Goal: Information Seeking & Learning: Learn about a topic

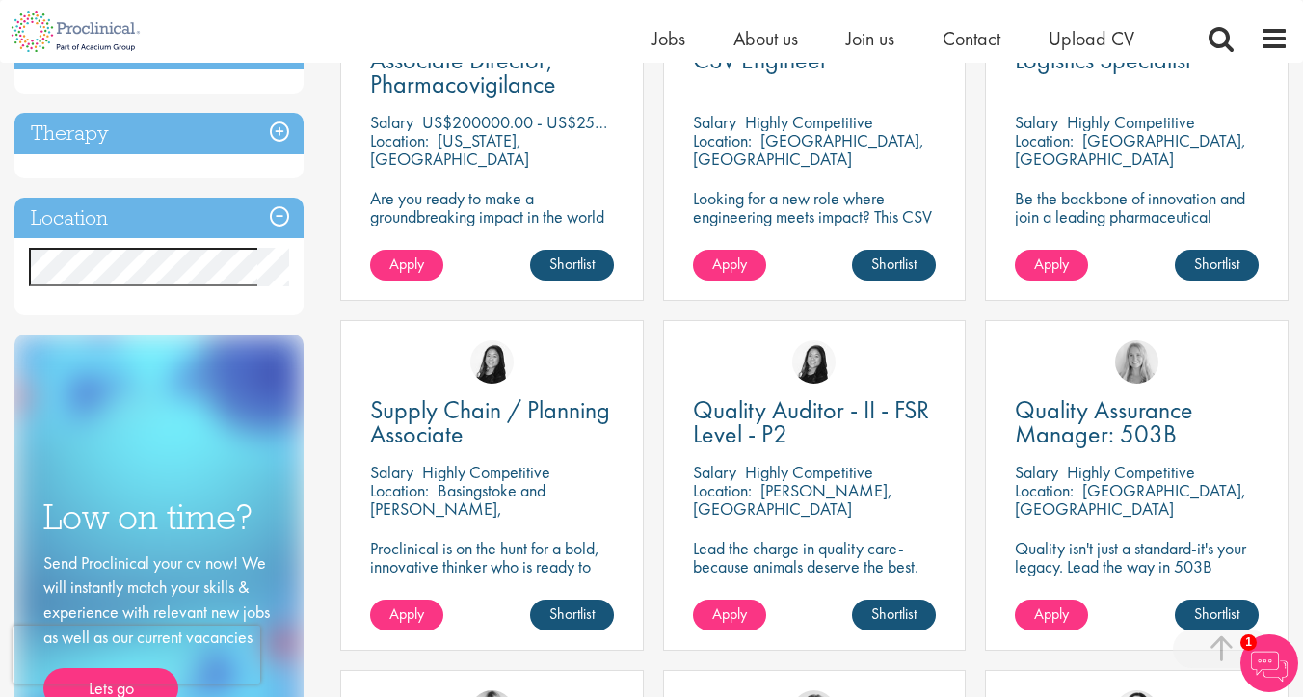
scroll to position [808, 0]
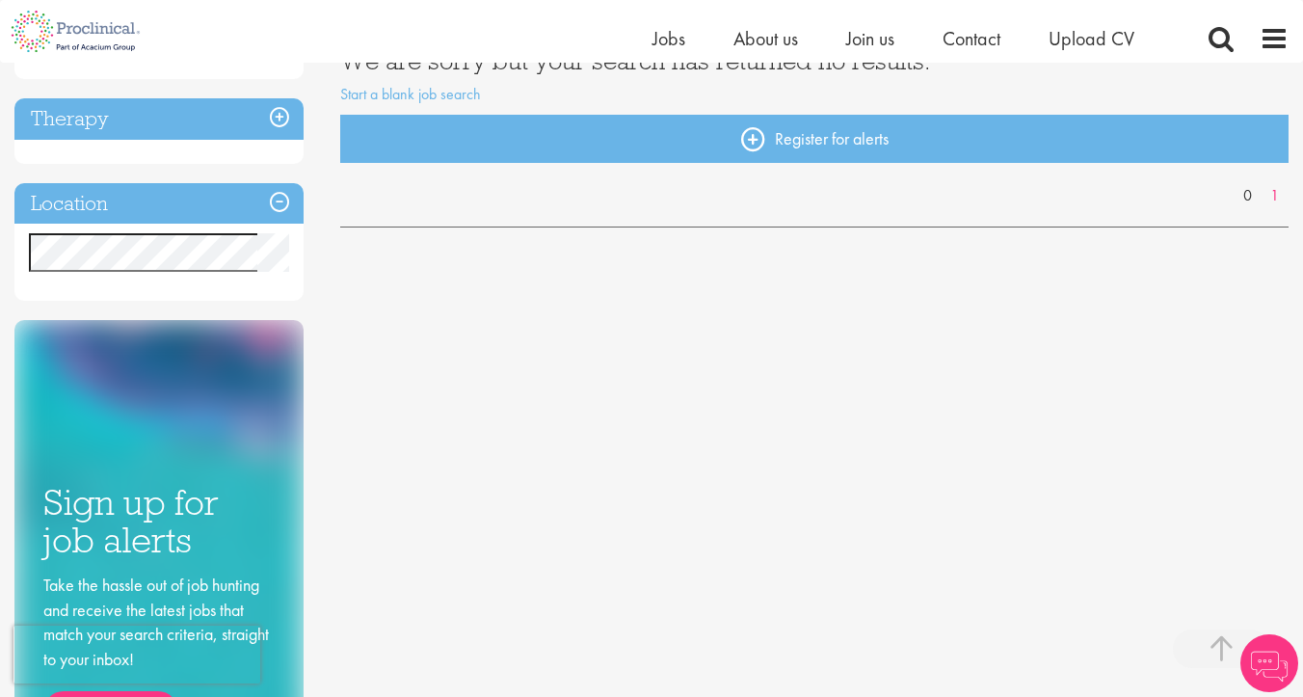
click at [268, 199] on h3 "Location" at bounding box center [158, 203] width 289 height 41
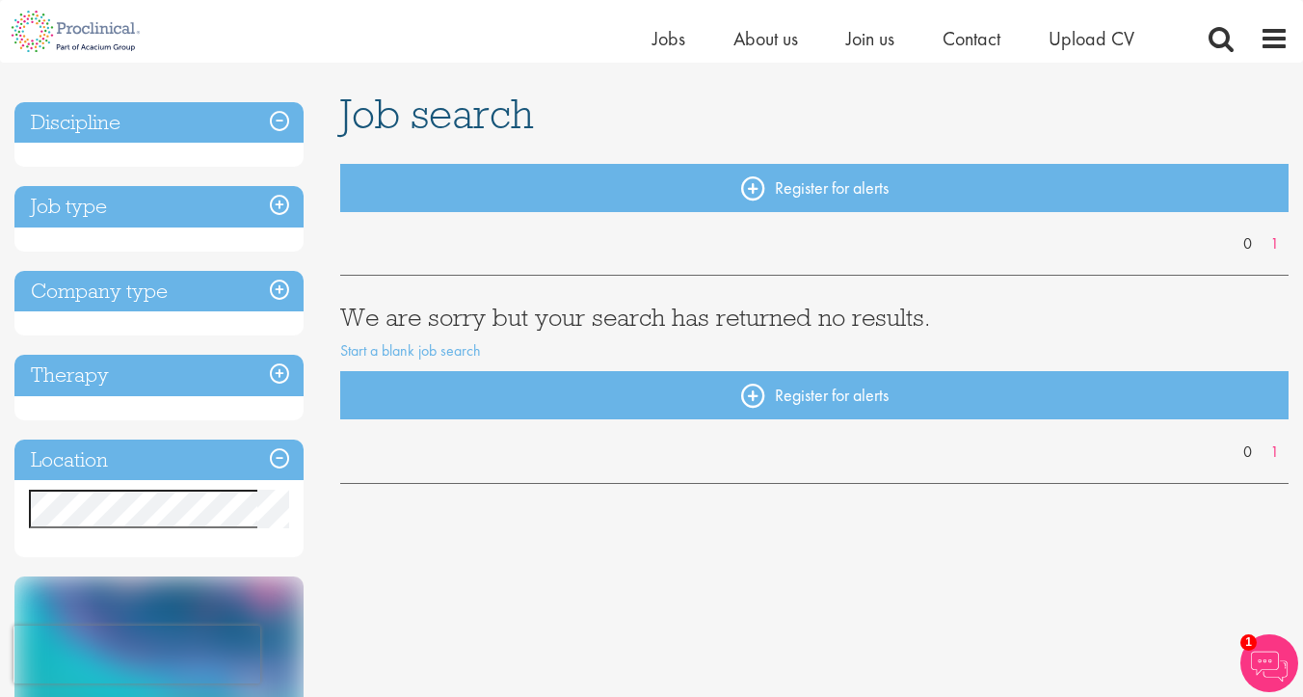
scroll to position [111, 0]
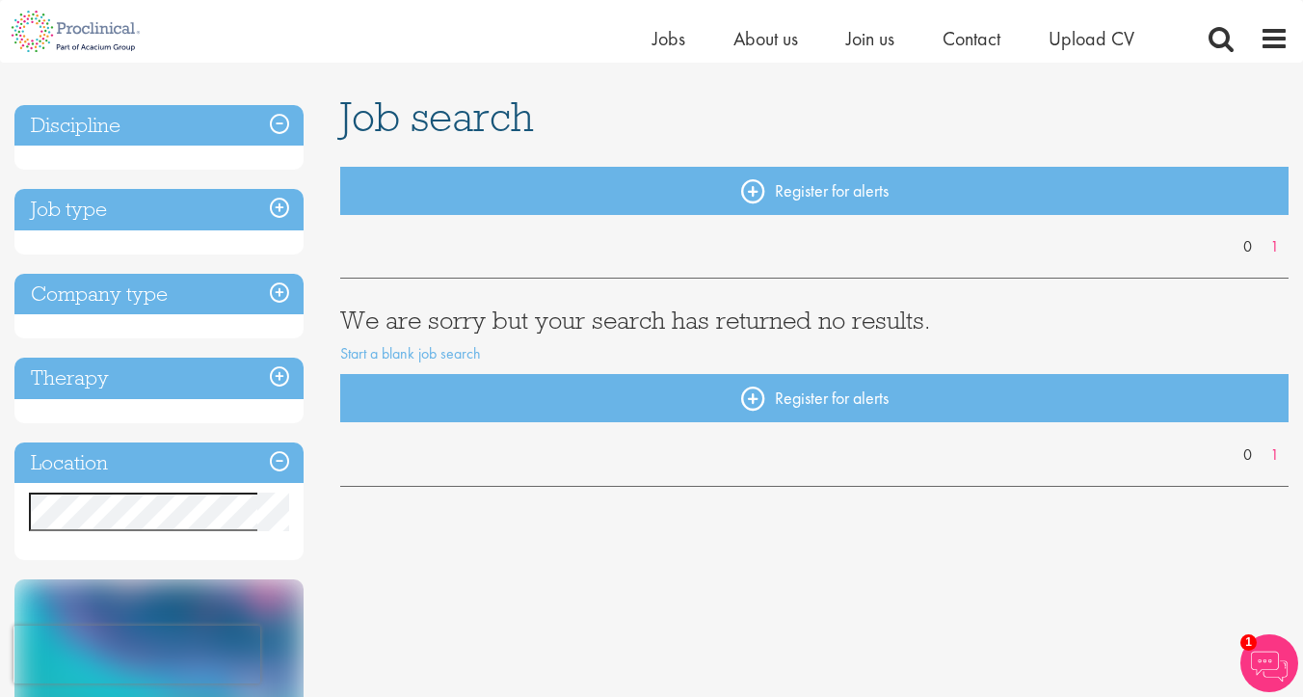
click at [275, 374] on h3 "Therapy" at bounding box center [158, 378] width 289 height 41
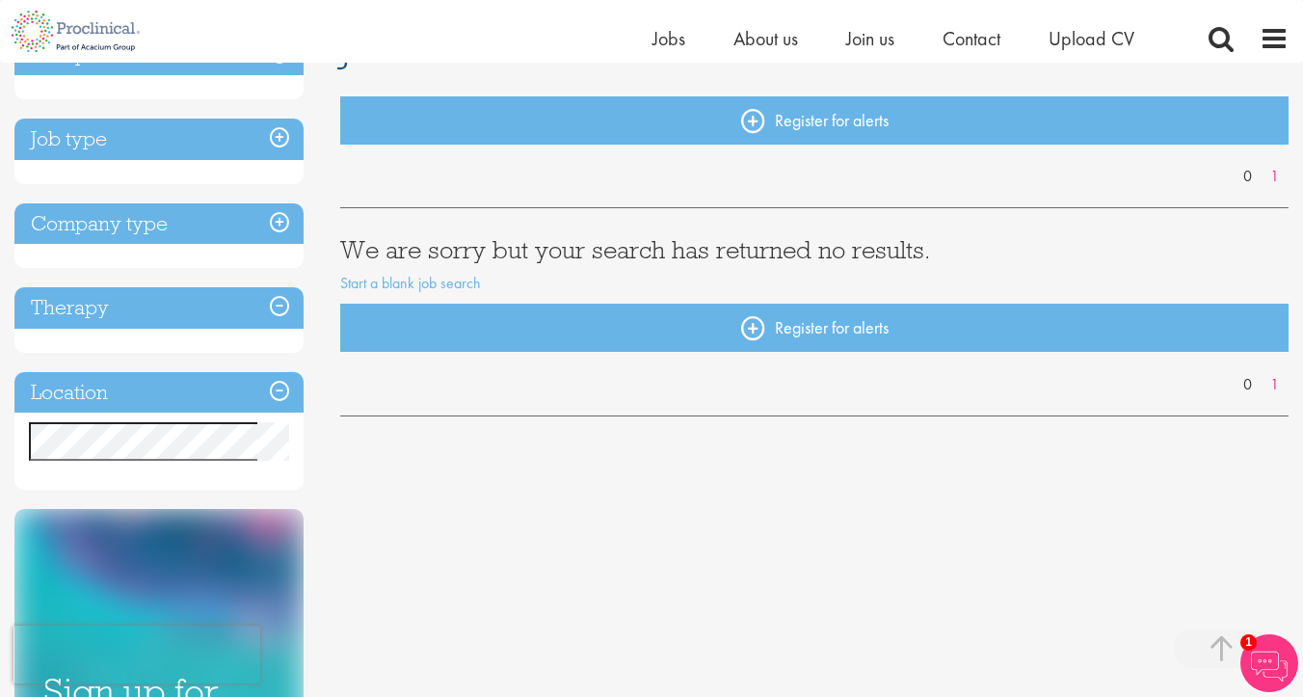
scroll to position [0, 0]
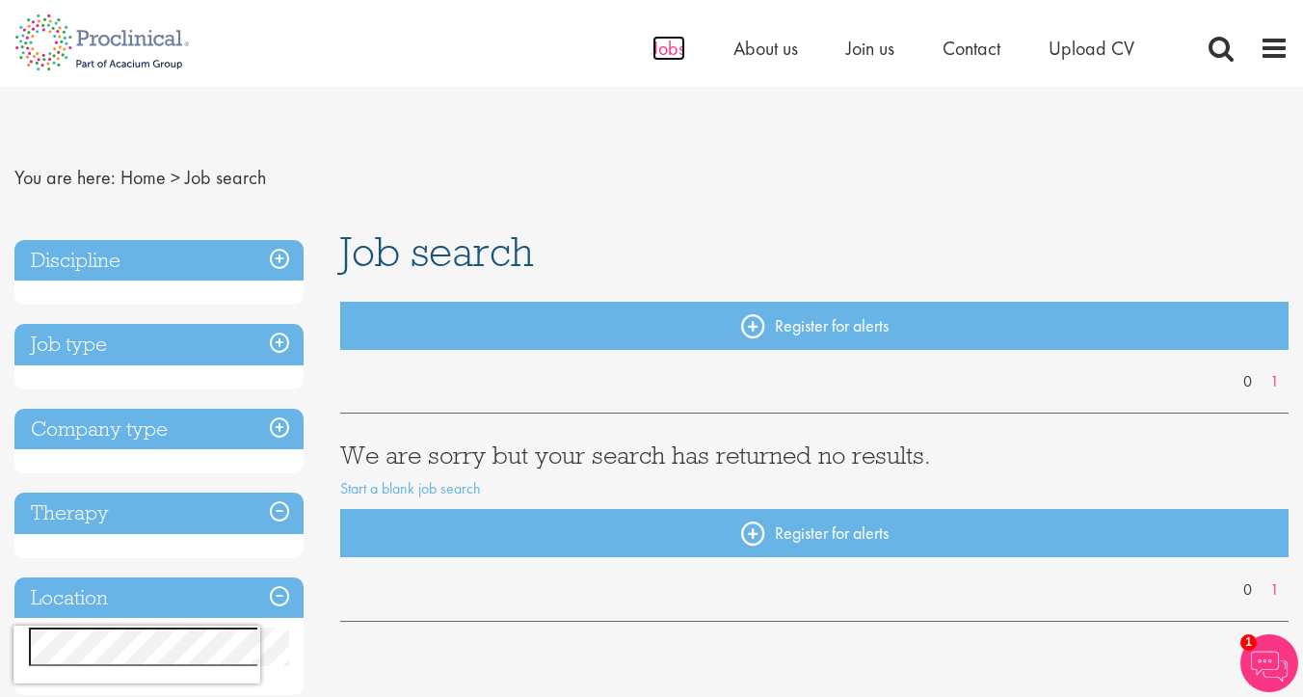
click at [675, 38] on span "Jobs" at bounding box center [668, 48] width 33 height 25
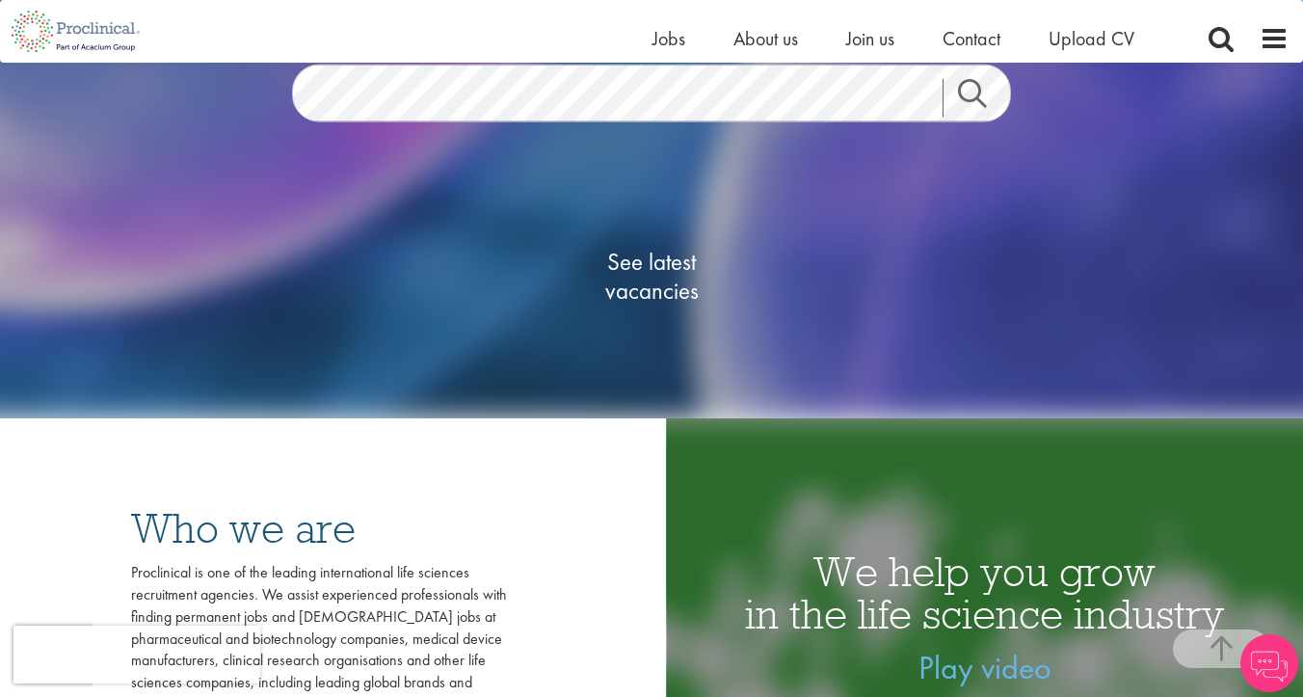
scroll to position [194, 0]
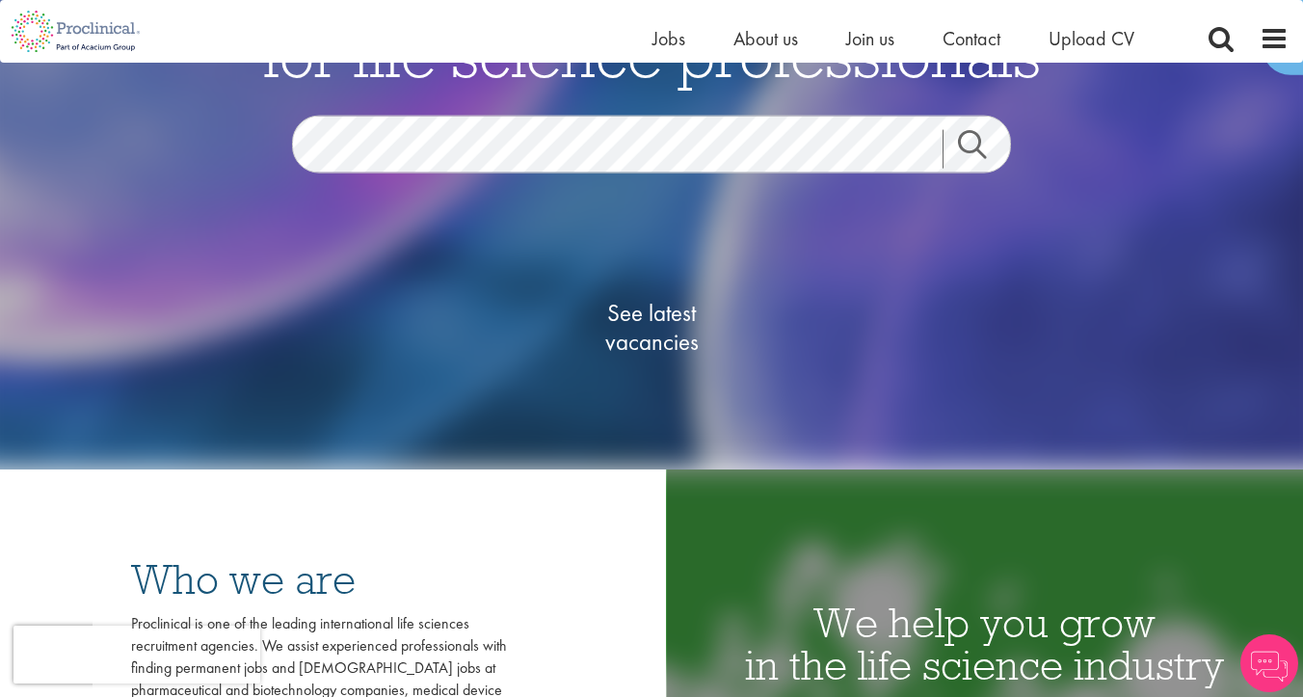
click at [517, 175] on div "See latest vacancies" at bounding box center [651, 305] width 935 height 267
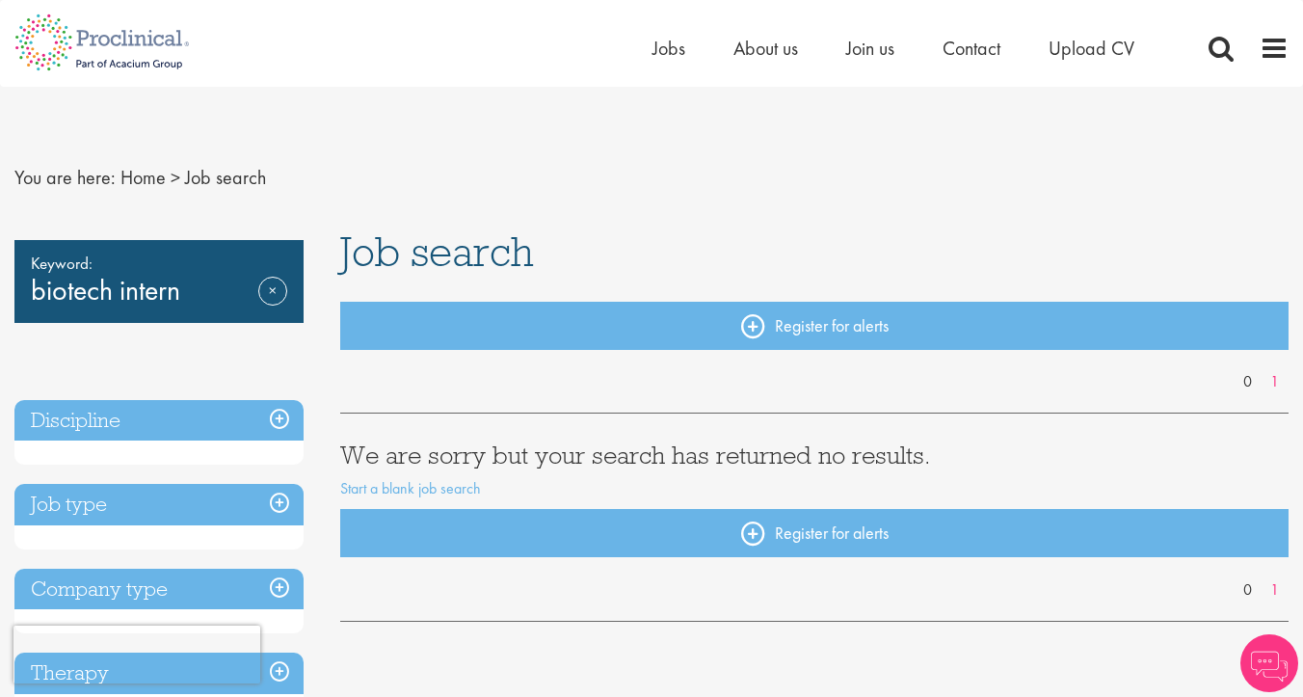
click at [647, 51] on div "Home Jobs About us Join us Contact Upload CV" at bounding box center [644, 36] width 1288 height 72
click at [662, 54] on span "Jobs" at bounding box center [668, 48] width 33 height 25
